Goal: Task Accomplishment & Management: Manage account settings

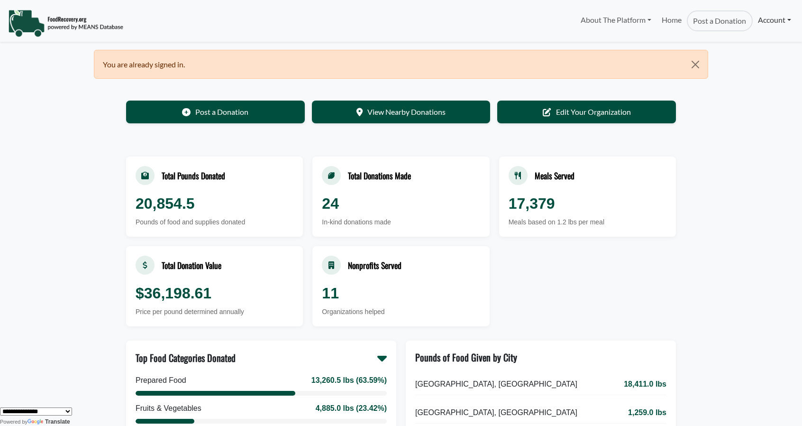
click at [769, 26] on link "Account" at bounding box center [775, 19] width 44 height 19
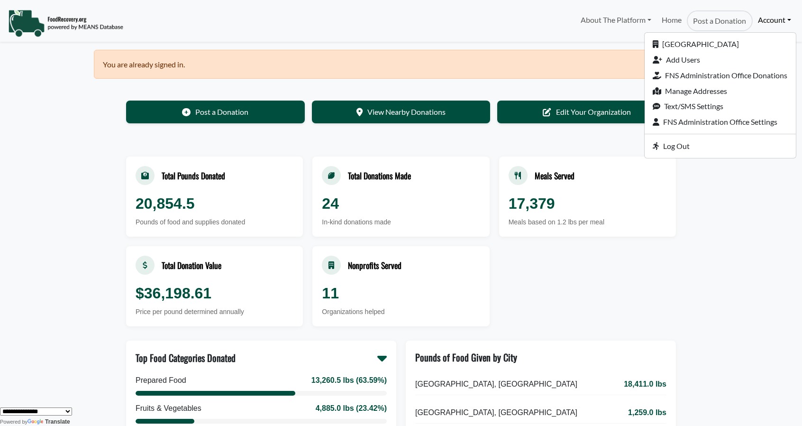
click at [760, 19] on link "Account" at bounding box center [775, 19] width 44 height 19
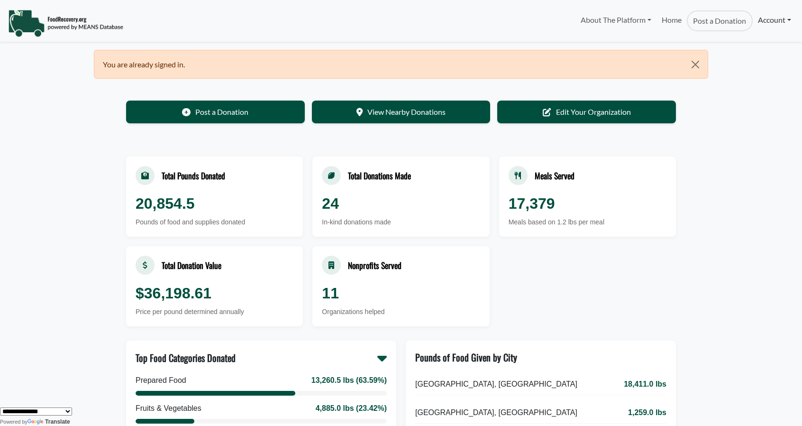
click at [760, 19] on link "Account" at bounding box center [775, 19] width 44 height 19
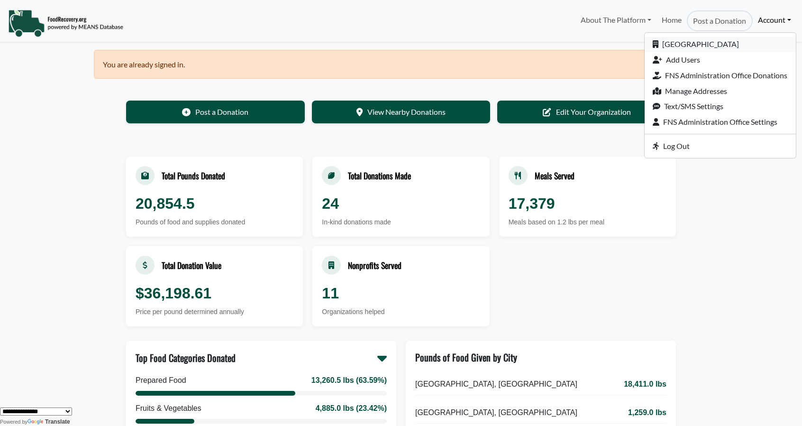
click at [714, 43] on link "[GEOGRAPHIC_DATA]" at bounding box center [720, 45] width 151 height 16
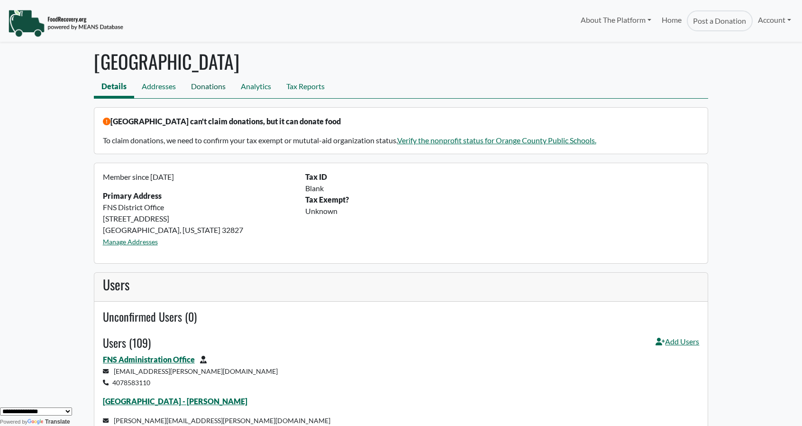
click at [207, 86] on link "Donations" at bounding box center [208, 87] width 50 height 21
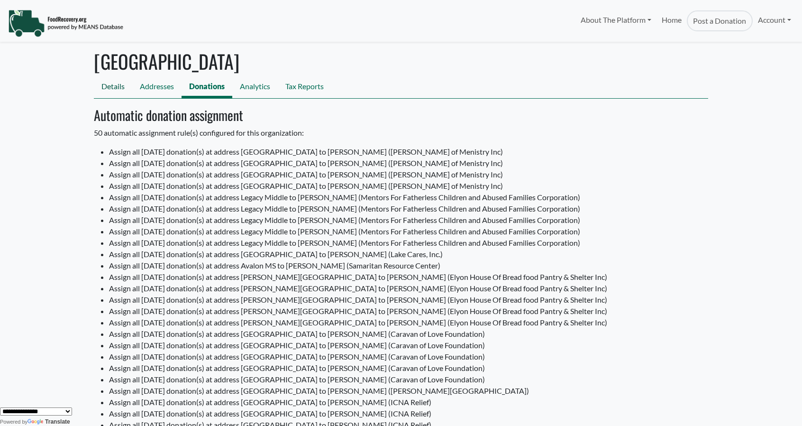
click at [106, 86] on link "Details" at bounding box center [113, 87] width 38 height 21
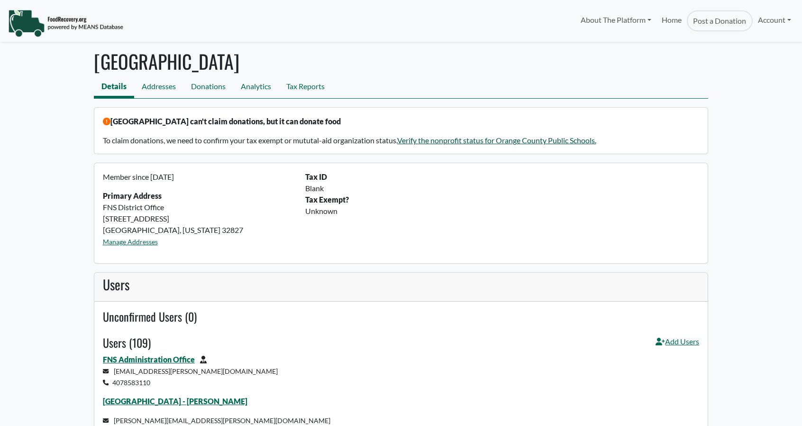
select select "Language Translate Widget"
click at [677, 23] on link "Home" at bounding box center [672, 20] width 30 height 21
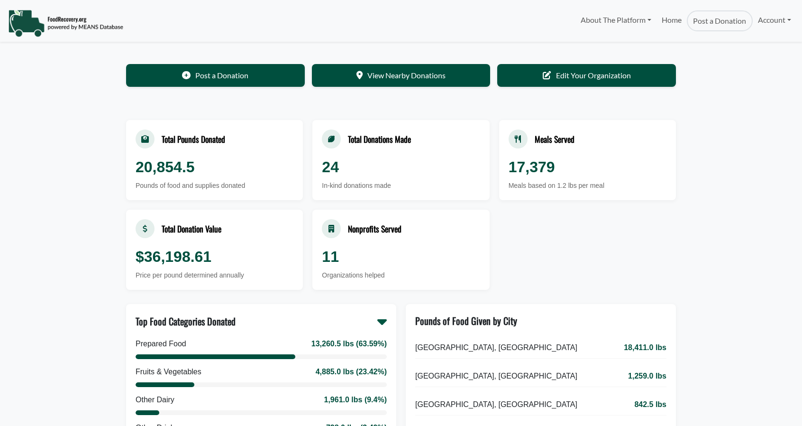
select select "Language Translate Widget"
click at [765, 18] on link "Account" at bounding box center [775, 19] width 44 height 19
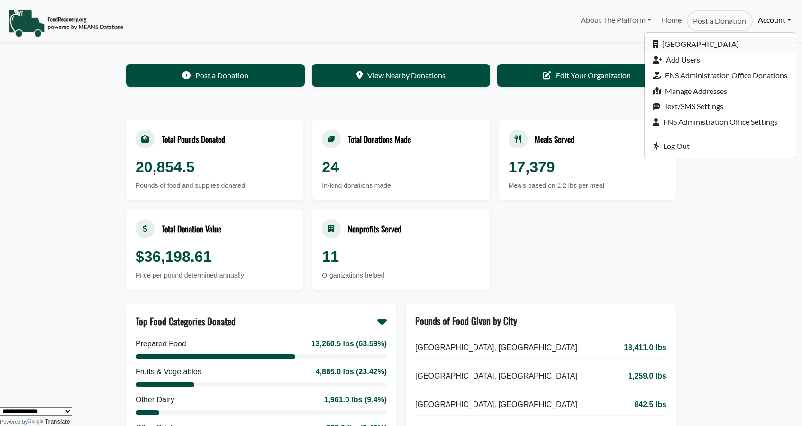
click at [699, 42] on link "[GEOGRAPHIC_DATA]" at bounding box center [720, 45] width 151 height 16
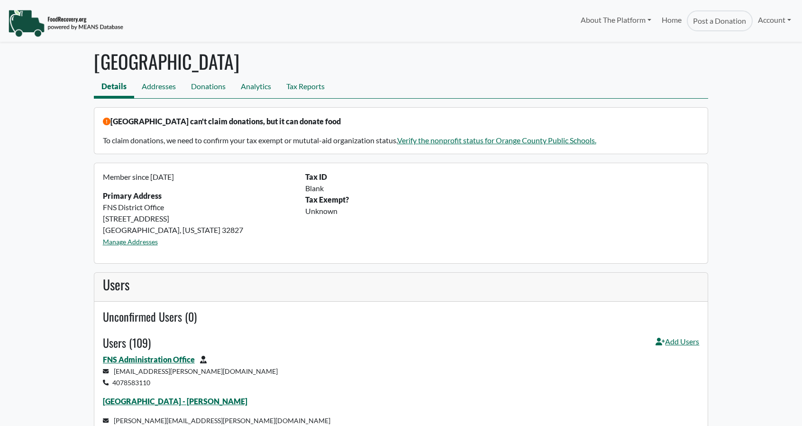
select select "Language Translate Widget"
click at [211, 89] on link "Donations" at bounding box center [208, 87] width 50 height 21
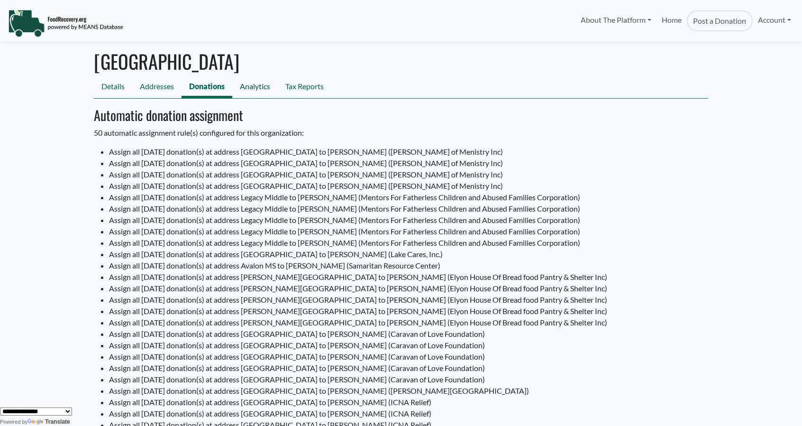
click at [250, 89] on link "Analytics" at bounding box center [255, 87] width 46 height 21
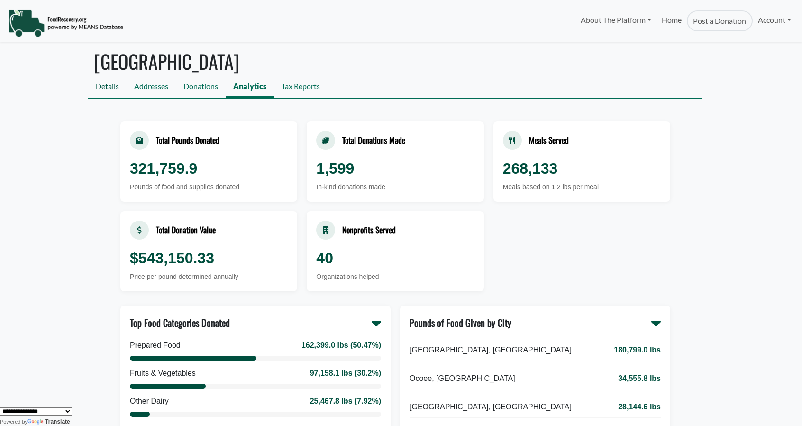
click at [104, 85] on link "Details" at bounding box center [107, 87] width 38 height 21
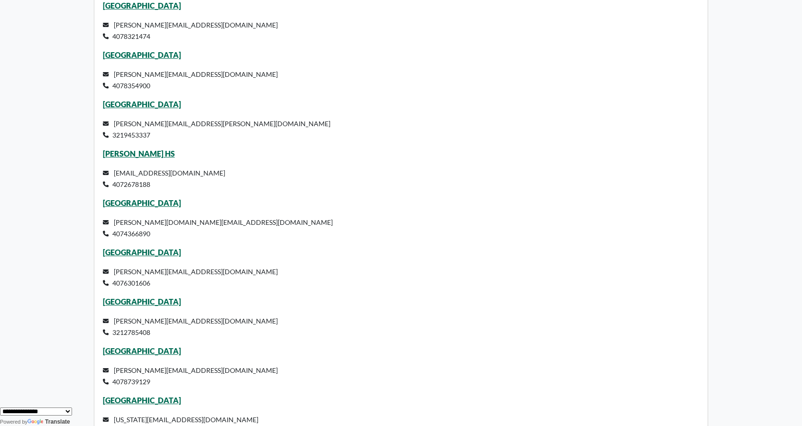
scroll to position [948, 0]
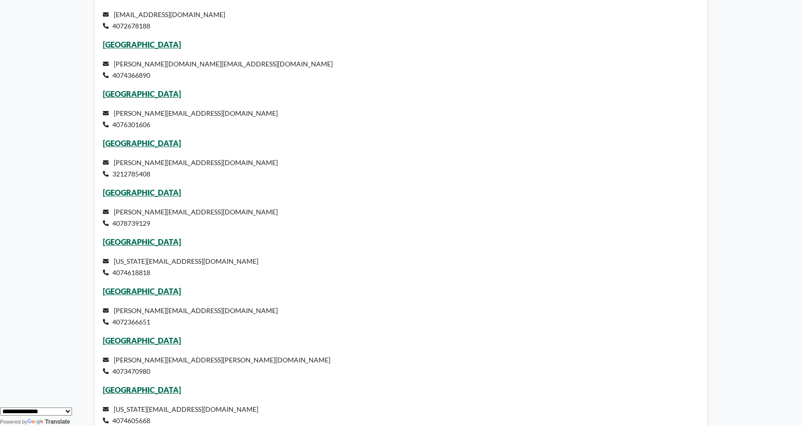
click at [129, 187] on p "East River High School" at bounding box center [401, 192] width 597 height 11
click at [126, 192] on link "[GEOGRAPHIC_DATA]" at bounding box center [142, 192] width 78 height 9
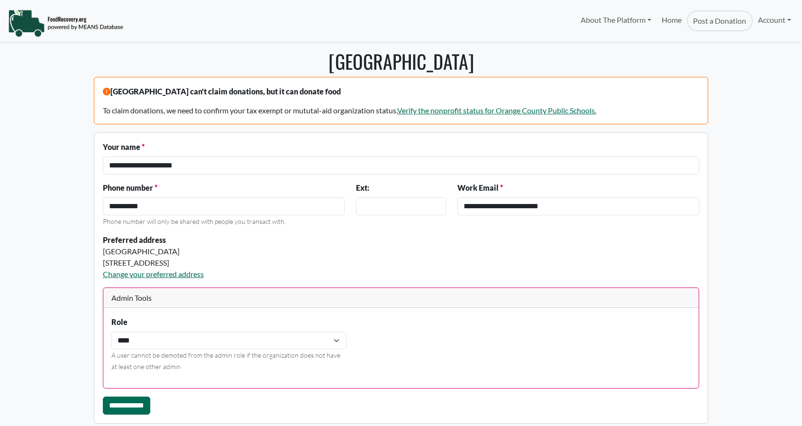
select select "Language Translate Widget"
click at [770, 22] on link "Account" at bounding box center [775, 19] width 44 height 19
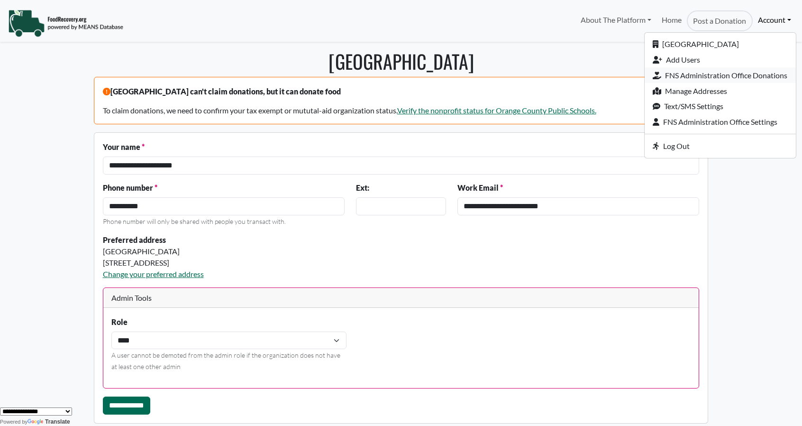
click at [685, 73] on link "FNS Administration Office Donations" at bounding box center [720, 75] width 151 height 16
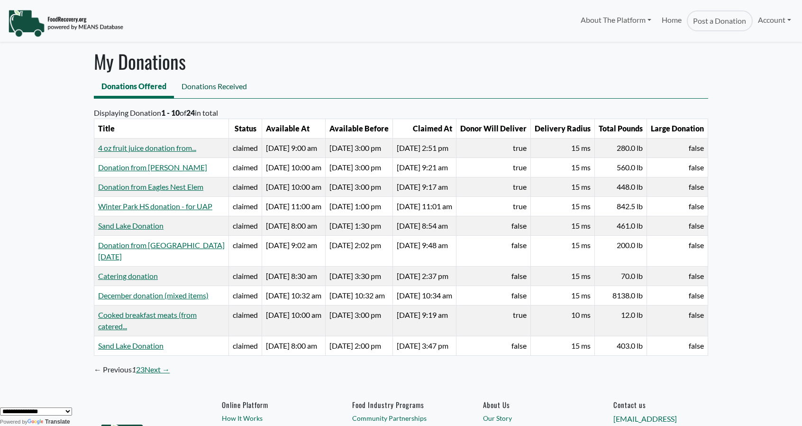
click at [216, 87] on link "Donations Received" at bounding box center [214, 87] width 81 height 21
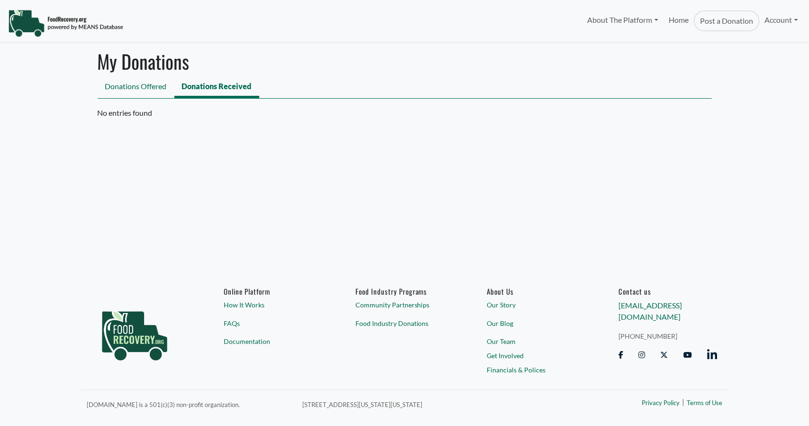
select select "Language Translate Widget"
click at [142, 88] on link "Donations Offered" at bounding box center [136, 87] width 77 height 21
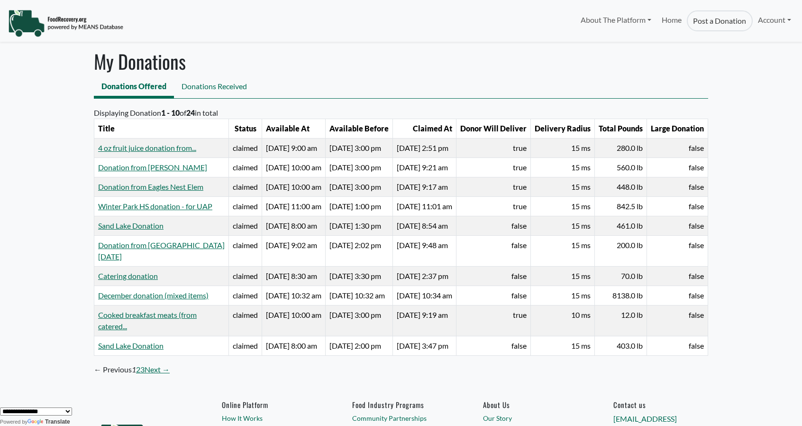
click at [723, 19] on link "Post a Donation" at bounding box center [719, 20] width 65 height 21
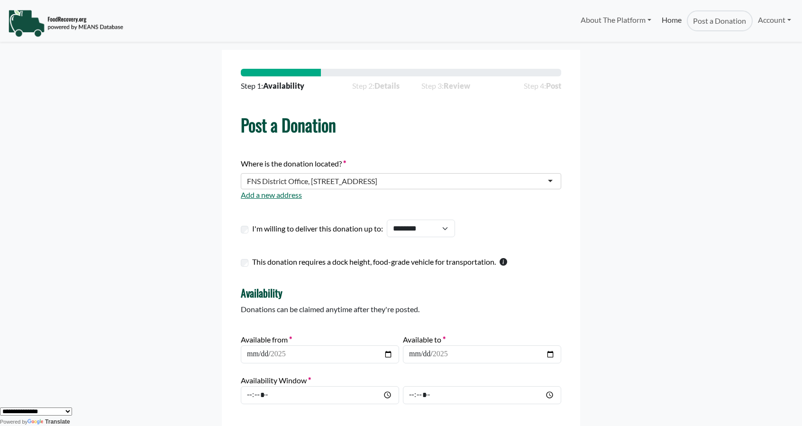
click at [671, 21] on link "Home" at bounding box center [672, 20] width 30 height 21
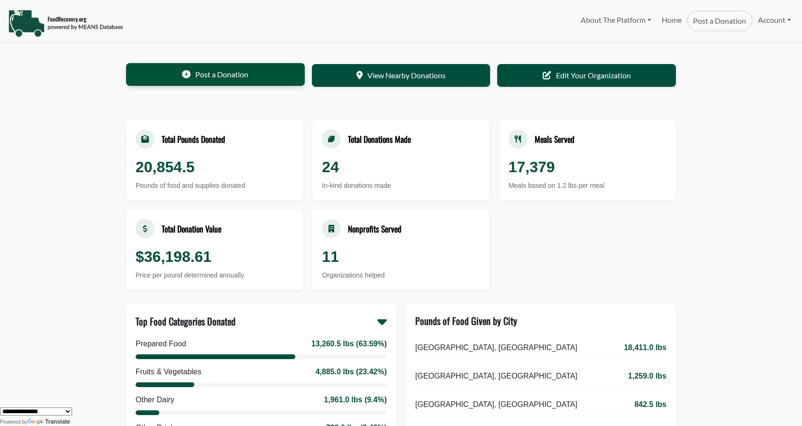
click at [223, 75] on link "Post a Donation" at bounding box center [215, 74] width 179 height 23
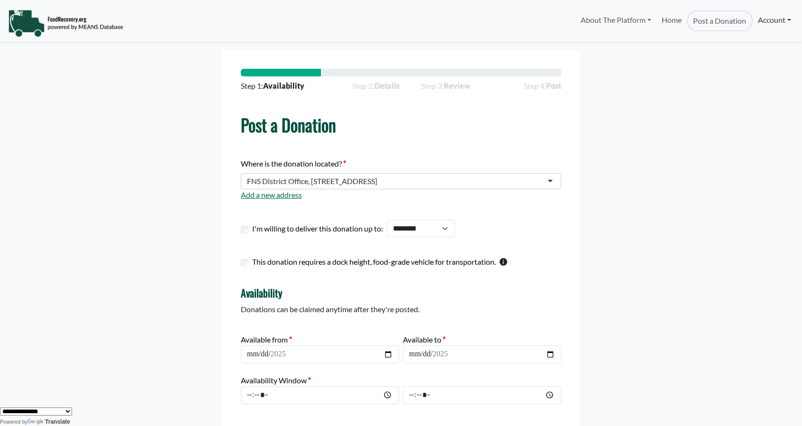
click at [770, 19] on link "Account" at bounding box center [775, 19] width 44 height 19
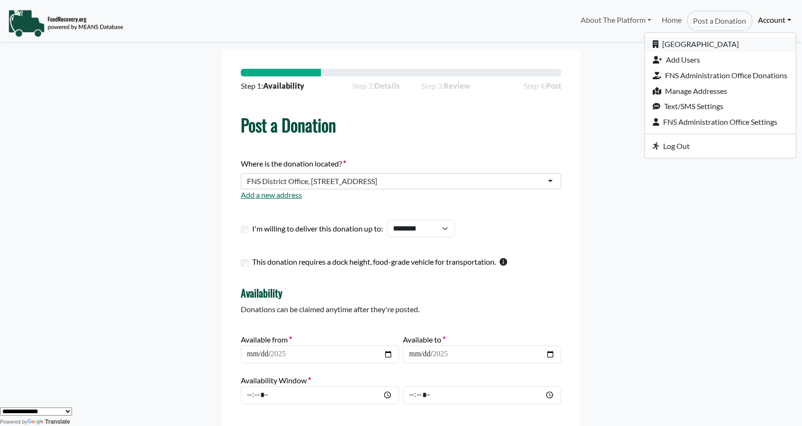
click at [702, 43] on link "[GEOGRAPHIC_DATA]" at bounding box center [720, 45] width 151 height 16
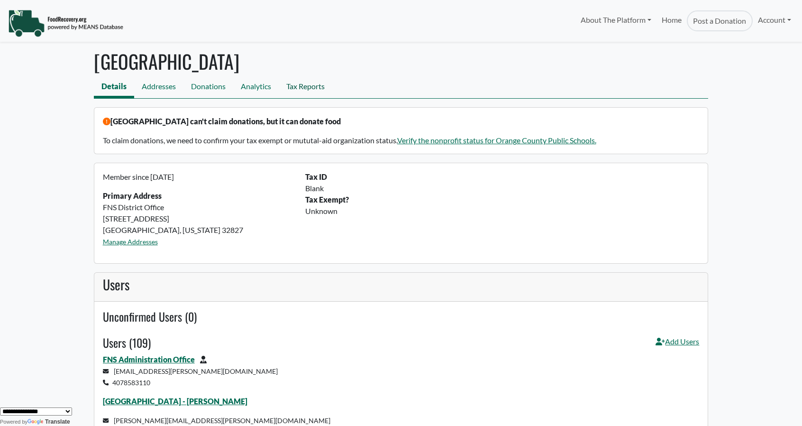
click at [310, 84] on link "Tax Reports" at bounding box center [306, 87] width 54 height 21
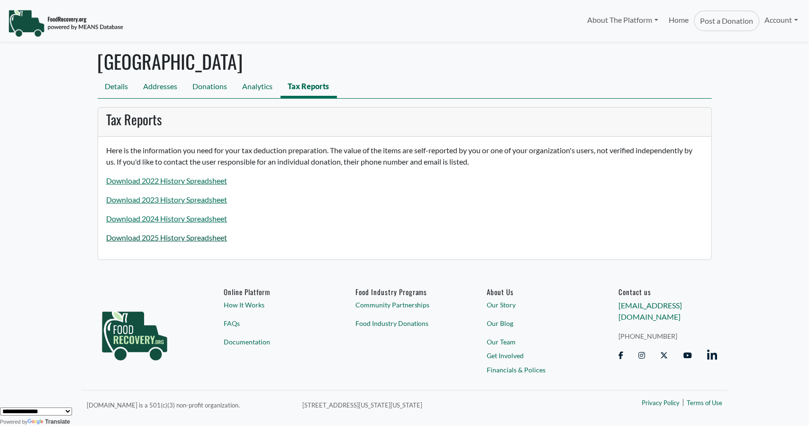
click at [145, 236] on link "Download 2025 History Spreadsheet" at bounding box center [166, 237] width 121 height 9
